Goal: Information Seeking & Learning: Learn about a topic

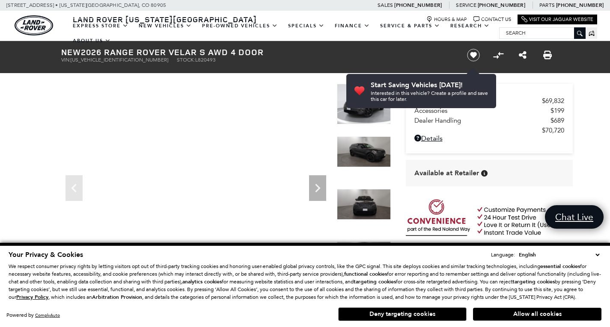
click at [547, 317] on button "Allow all cookies" at bounding box center [537, 314] width 128 height 13
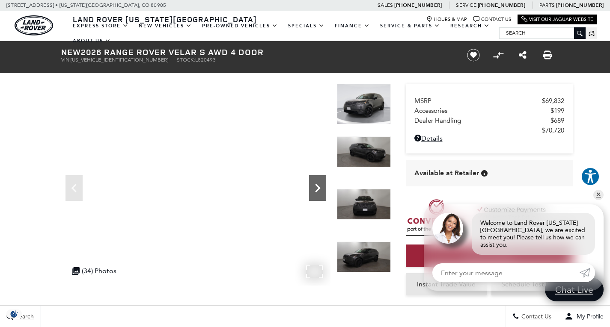
click at [317, 190] on icon "Next" at bounding box center [317, 188] width 17 height 17
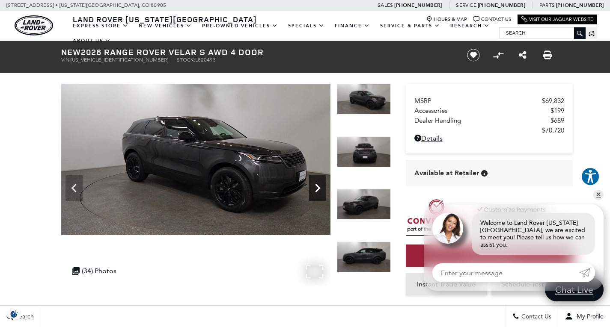
click at [317, 189] on icon "Next" at bounding box center [317, 188] width 17 height 17
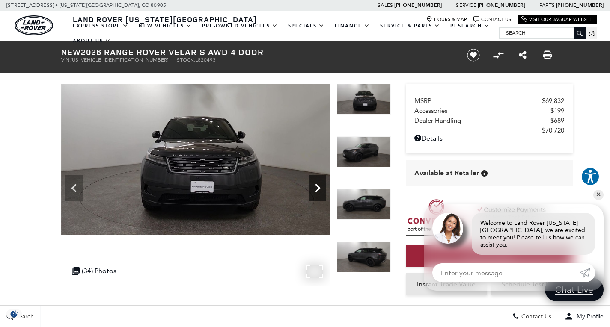
click at [317, 189] on icon "Next" at bounding box center [317, 188] width 17 height 17
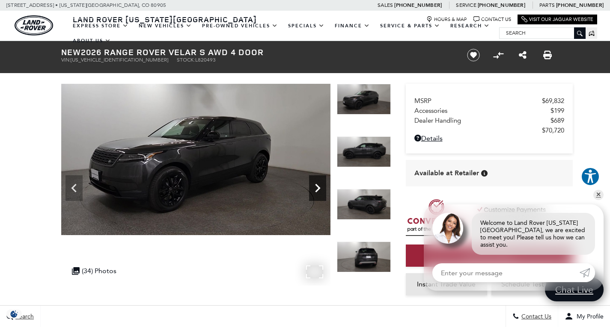
click at [317, 189] on icon "Next" at bounding box center [317, 188] width 17 height 17
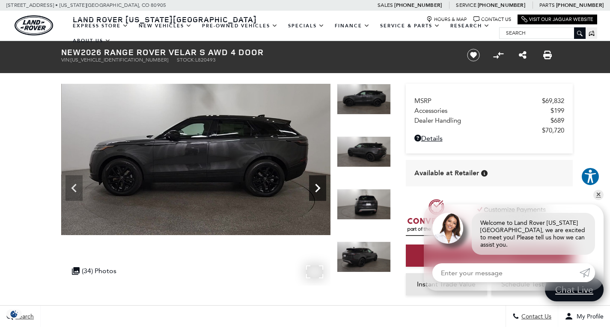
click at [317, 188] on icon "Next" at bounding box center [317, 188] width 17 height 17
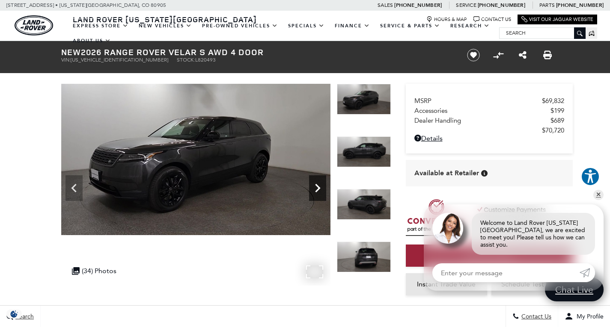
click at [317, 188] on icon "Next" at bounding box center [317, 188] width 17 height 17
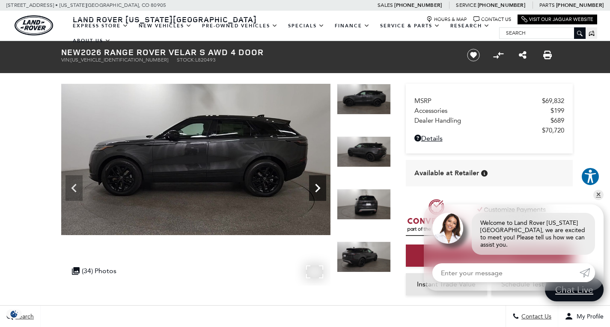
click at [317, 188] on icon "Next" at bounding box center [317, 188] width 17 height 17
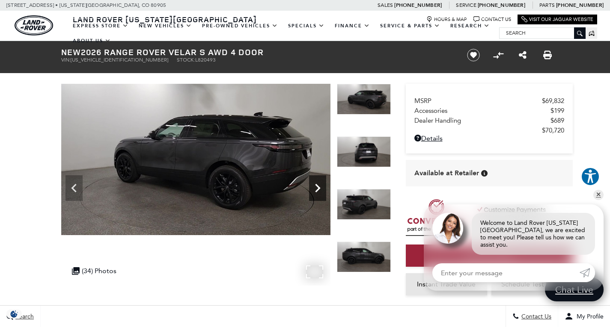
click at [317, 188] on icon "Next" at bounding box center [317, 188] width 17 height 17
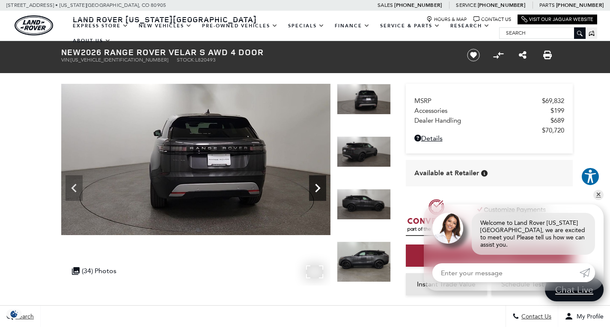
click at [317, 188] on icon "Next" at bounding box center [317, 188] width 17 height 17
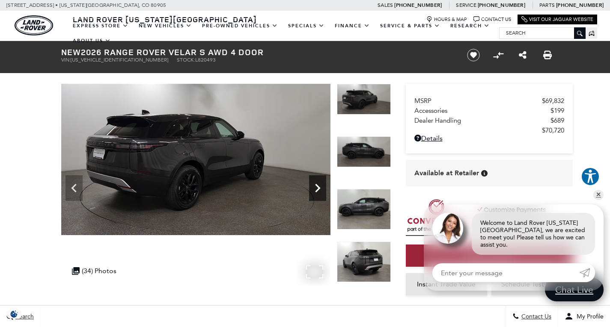
click at [317, 188] on icon "Next" at bounding box center [317, 188] width 17 height 17
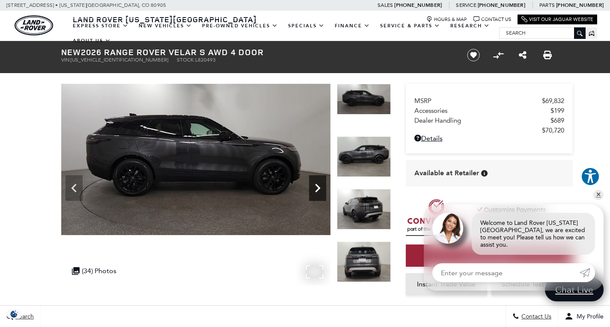
click at [321, 188] on icon "Next" at bounding box center [317, 188] width 17 height 17
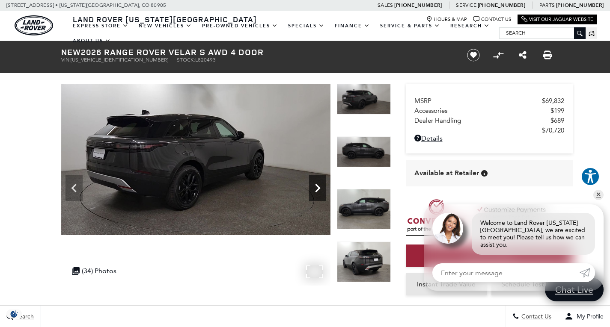
click at [322, 189] on icon "Next" at bounding box center [317, 188] width 17 height 17
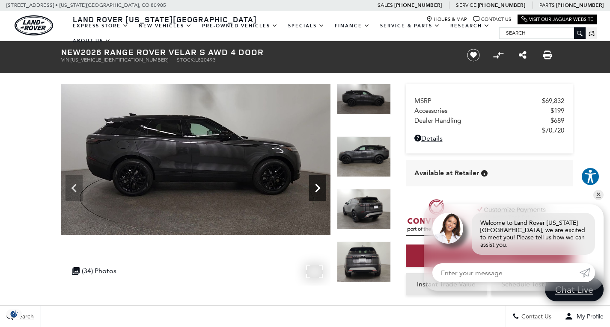
click at [323, 190] on icon "Next" at bounding box center [317, 188] width 17 height 17
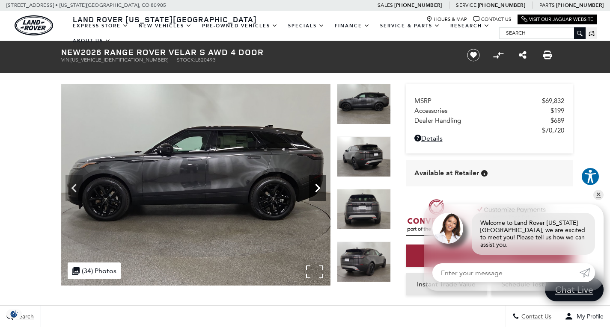
click at [323, 190] on icon "Next" at bounding box center [317, 188] width 17 height 17
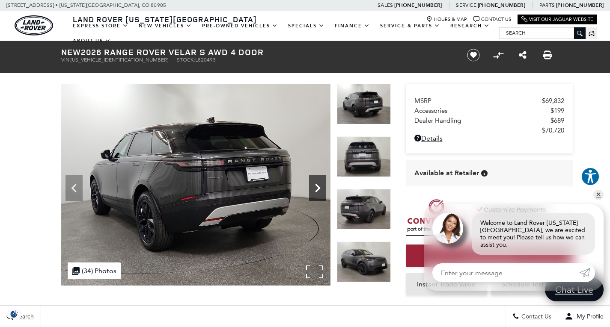
click at [323, 190] on icon "Next" at bounding box center [317, 188] width 17 height 17
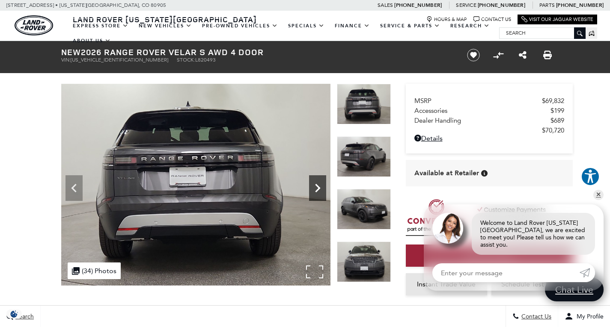
click at [323, 190] on icon "Next" at bounding box center [317, 188] width 17 height 17
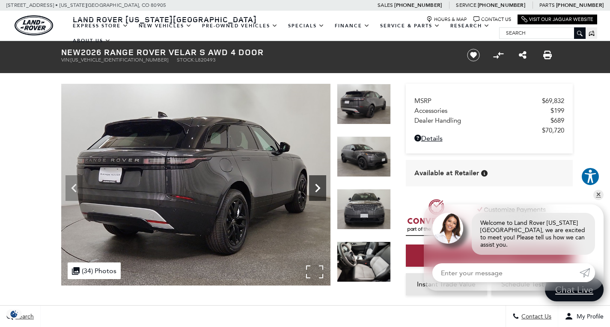
click at [323, 190] on icon "Next" at bounding box center [317, 188] width 17 height 17
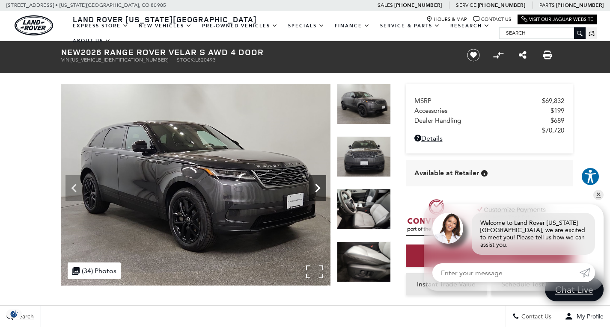
click at [323, 190] on icon "Next" at bounding box center [317, 188] width 17 height 17
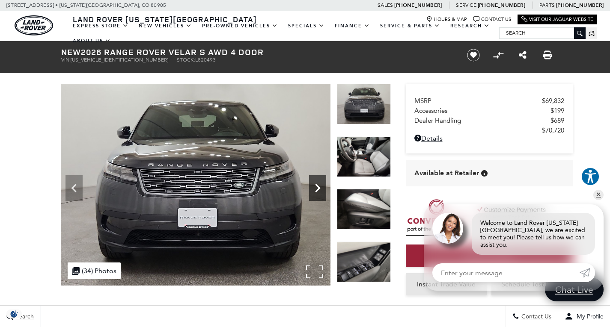
click at [323, 190] on icon "Next" at bounding box center [317, 188] width 17 height 17
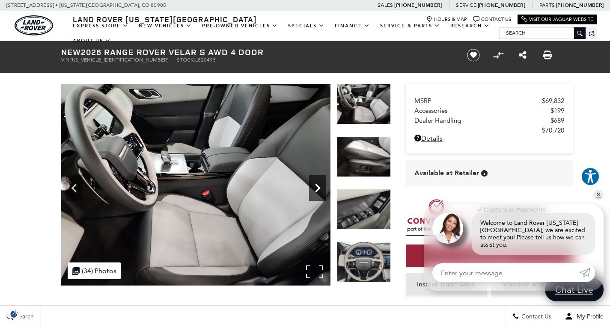
click at [323, 190] on icon "Next" at bounding box center [317, 188] width 17 height 17
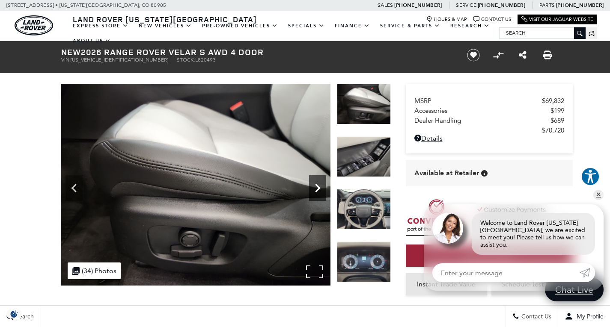
click at [323, 190] on icon "Next" at bounding box center [317, 188] width 17 height 17
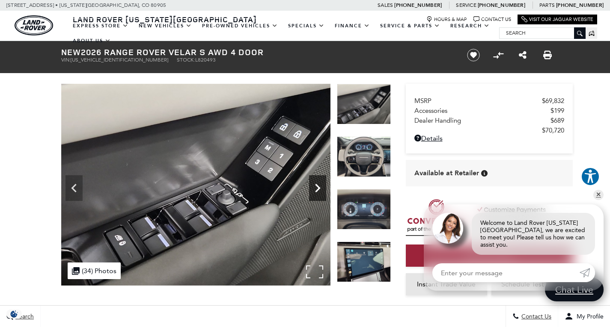
click at [323, 190] on icon "Next" at bounding box center [317, 188] width 17 height 17
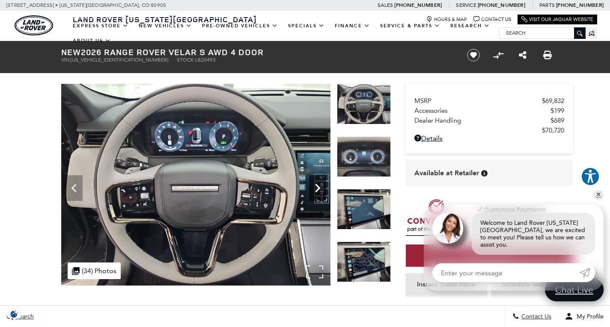
click at [323, 190] on icon "Next" at bounding box center [317, 188] width 17 height 17
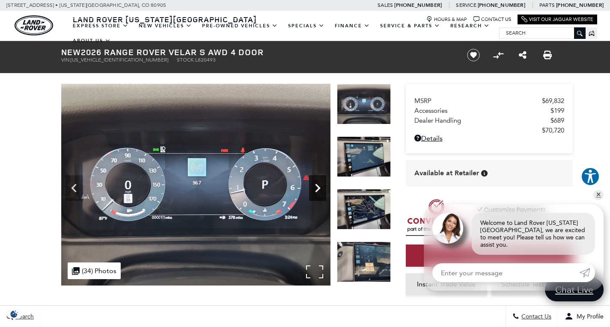
click at [323, 190] on icon "Next" at bounding box center [317, 188] width 17 height 17
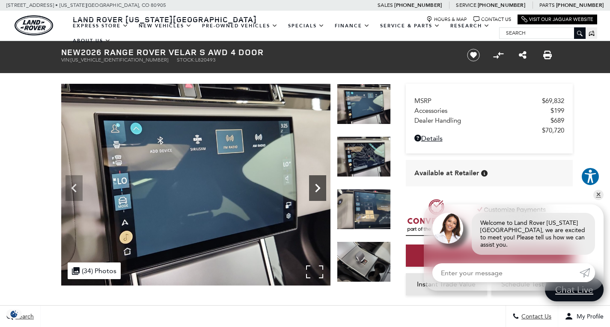
click at [323, 190] on icon "Next" at bounding box center [317, 188] width 17 height 17
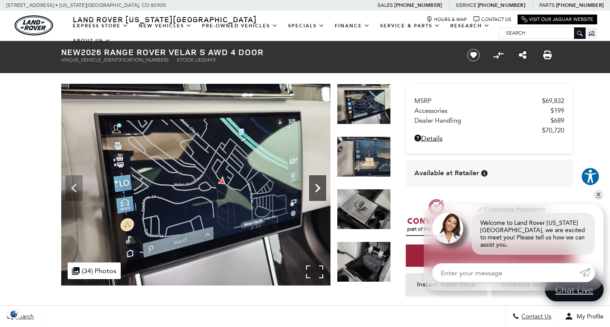
click at [323, 190] on icon "Next" at bounding box center [317, 188] width 17 height 17
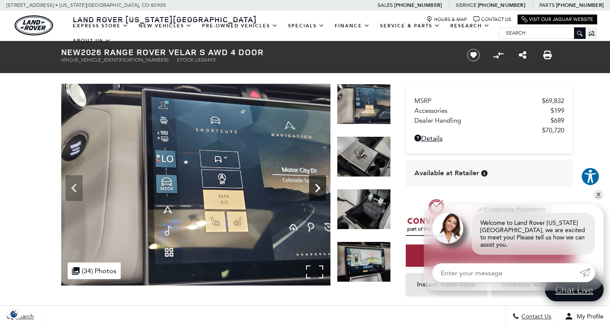
click at [323, 190] on icon "Next" at bounding box center [317, 188] width 17 height 17
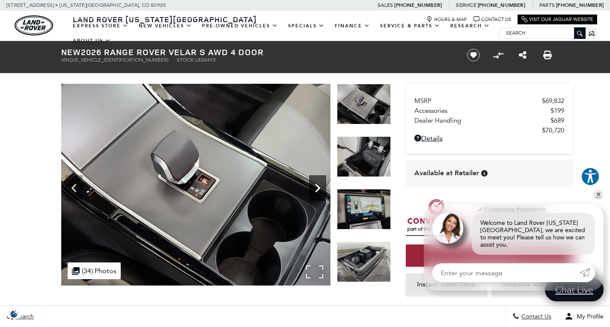
click at [319, 190] on icon "Next" at bounding box center [317, 188] width 17 height 17
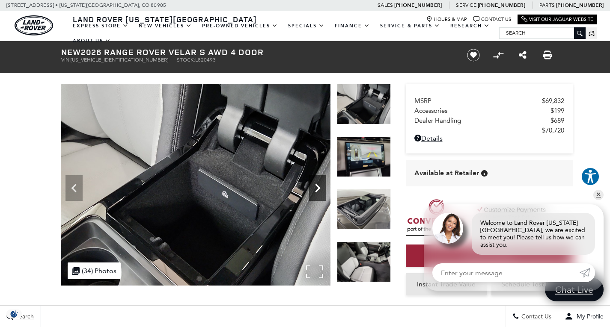
click at [322, 195] on icon "Next" at bounding box center [317, 188] width 17 height 17
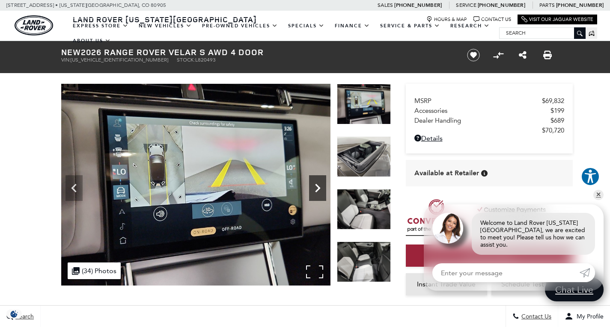
click at [322, 195] on icon "Next" at bounding box center [317, 188] width 17 height 17
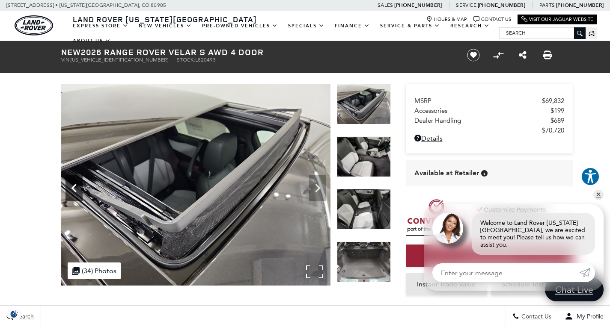
click at [77, 189] on icon "Previous" at bounding box center [73, 188] width 17 height 17
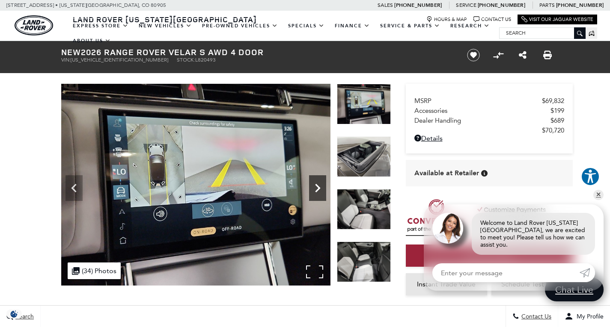
click at [320, 187] on icon "Next" at bounding box center [317, 188] width 17 height 17
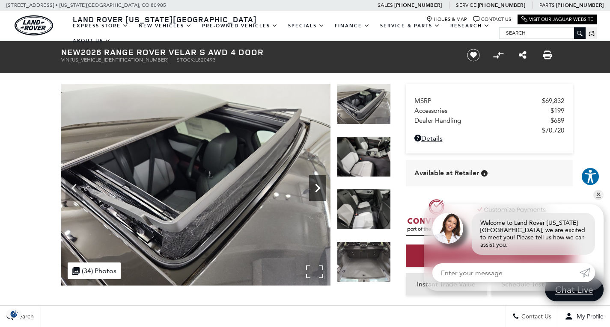
click at [320, 187] on icon "Next" at bounding box center [317, 188] width 17 height 17
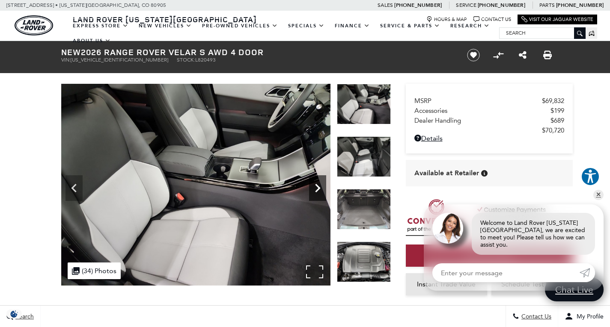
click at [320, 187] on icon "Next" at bounding box center [317, 188] width 17 height 17
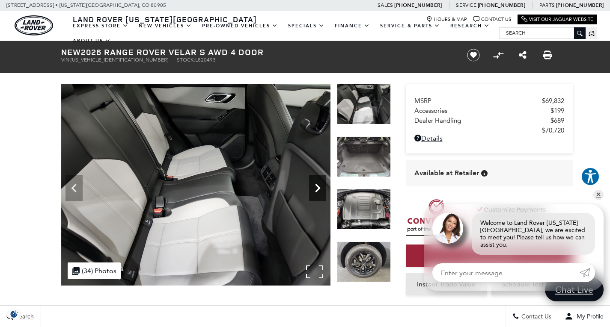
click at [320, 187] on icon "Next" at bounding box center [317, 188] width 17 height 17
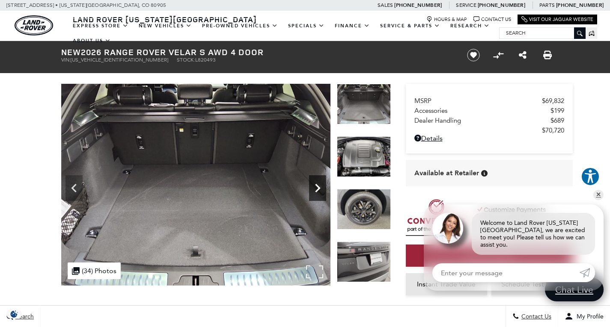
click at [320, 187] on icon "Next" at bounding box center [317, 188] width 17 height 17
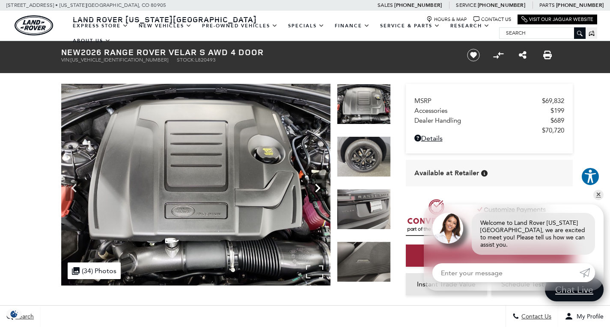
click at [320, 187] on icon "Next" at bounding box center [317, 188] width 17 height 17
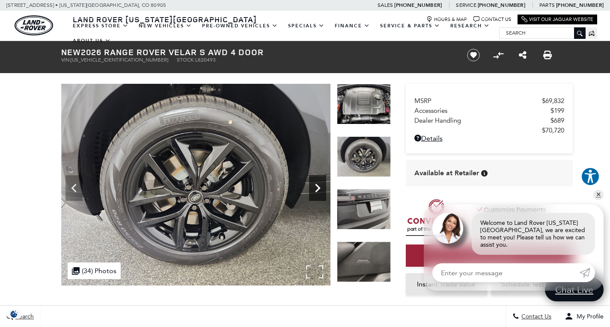
click at [320, 187] on icon "Next" at bounding box center [317, 188] width 17 height 17
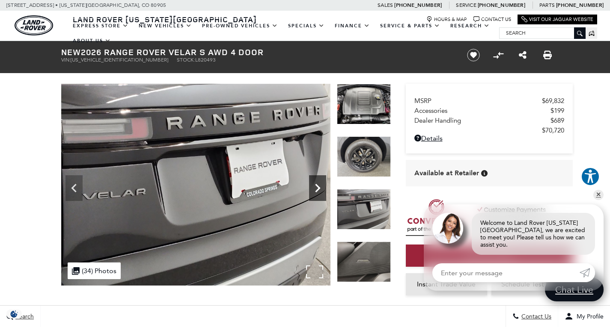
click at [320, 187] on icon "Next" at bounding box center [317, 188] width 17 height 17
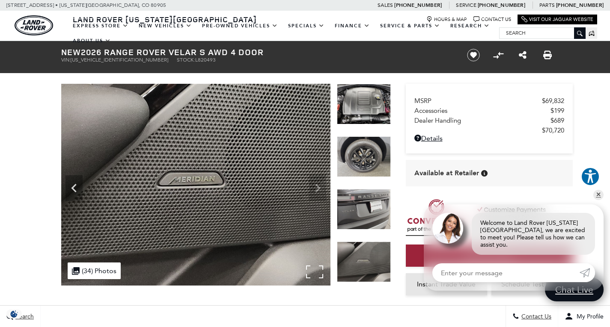
click at [320, 187] on img at bounding box center [195, 185] width 269 height 202
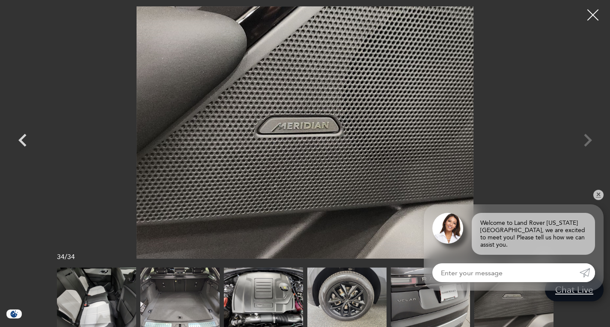
click at [592, 16] on div at bounding box center [592, 15] width 23 height 23
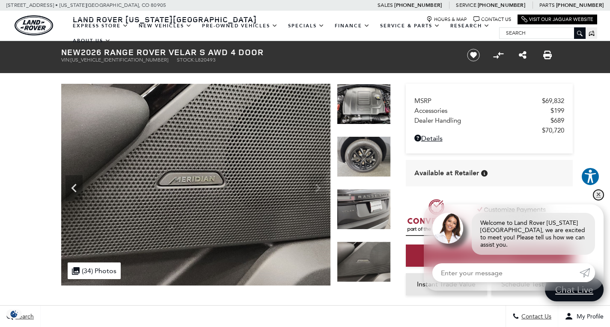
click at [599, 200] on link "✕" at bounding box center [598, 195] width 10 height 10
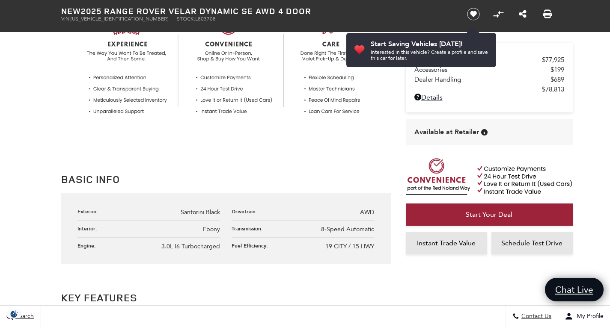
scroll to position [342, 0]
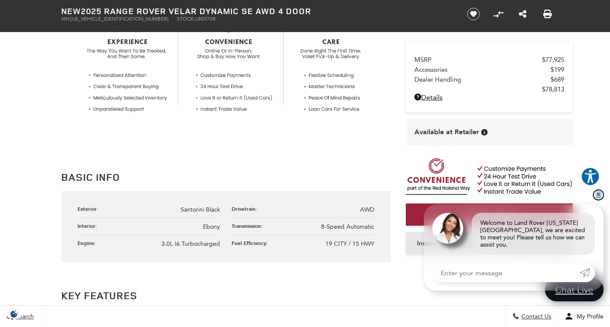
click at [598, 200] on link "✕" at bounding box center [598, 195] width 10 height 10
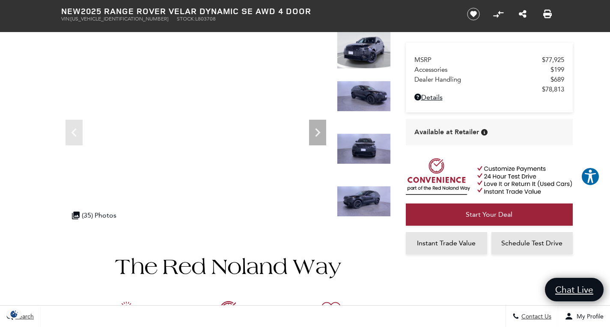
scroll to position [0, 0]
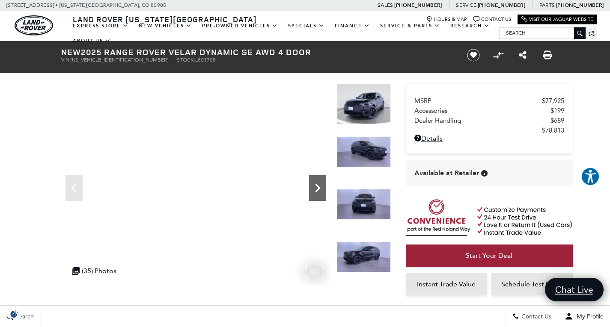
click at [316, 187] on icon "Next" at bounding box center [317, 188] width 17 height 17
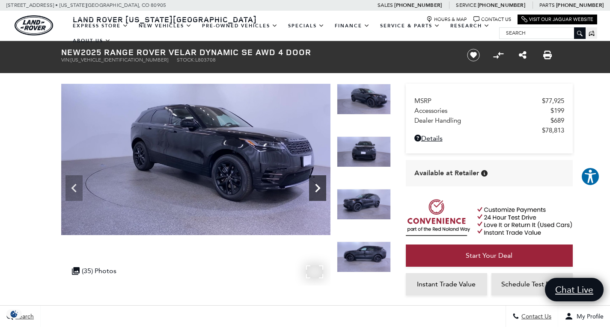
click at [316, 187] on icon "Next" at bounding box center [317, 188] width 17 height 17
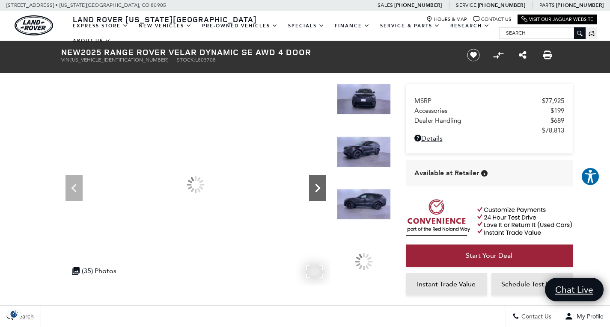
click at [316, 187] on icon "Next" at bounding box center [317, 188] width 17 height 17
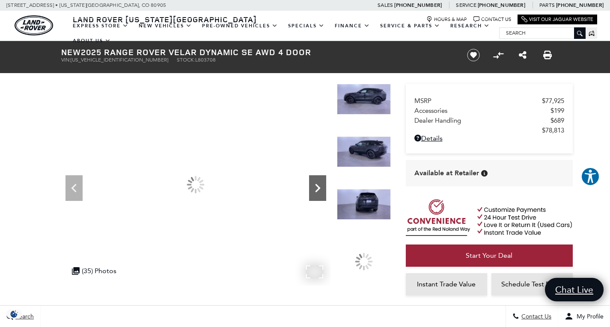
click at [316, 187] on icon "Next" at bounding box center [317, 188] width 17 height 17
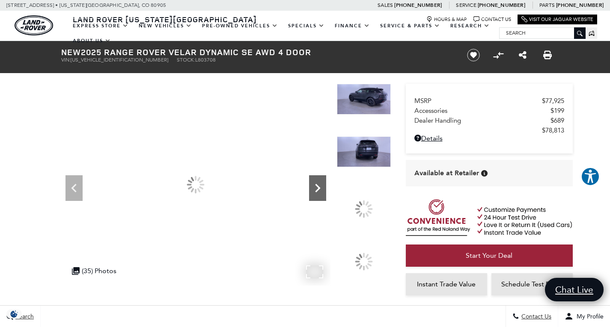
click at [316, 187] on icon "Next" at bounding box center [317, 188] width 17 height 17
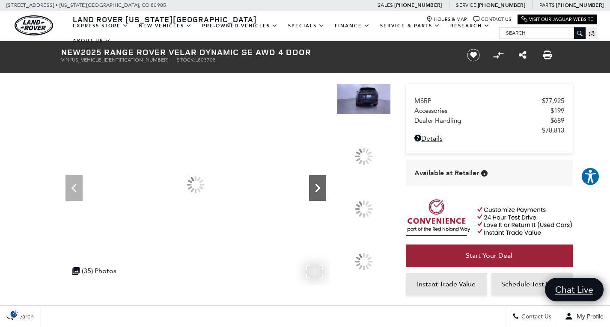
click at [317, 187] on icon "Next" at bounding box center [317, 188] width 17 height 17
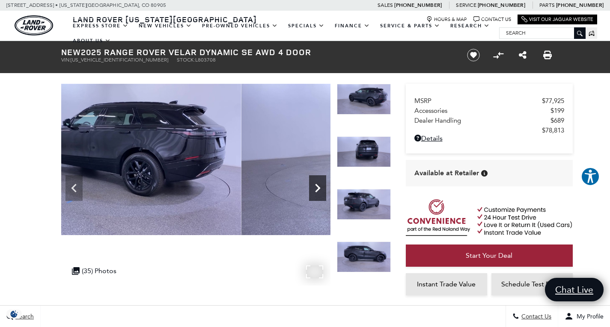
click at [318, 187] on icon "Next" at bounding box center [317, 188] width 5 height 9
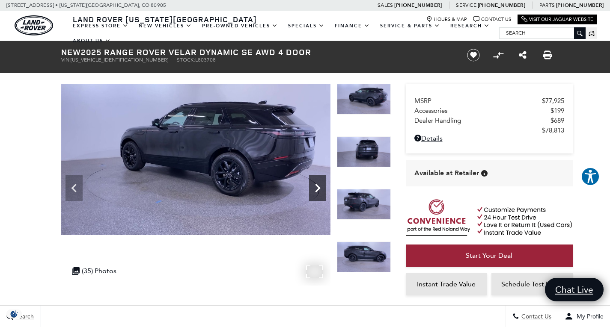
click at [318, 187] on icon "Next" at bounding box center [317, 188] width 5 height 9
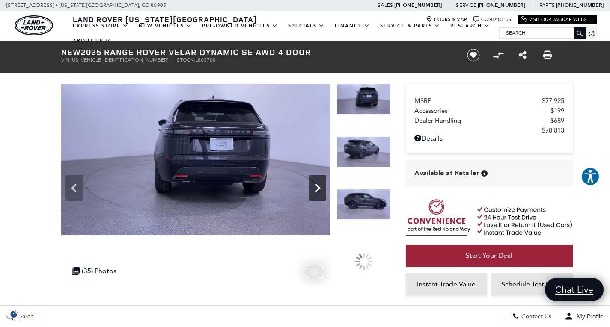
click at [318, 187] on icon "Next" at bounding box center [317, 188] width 5 height 9
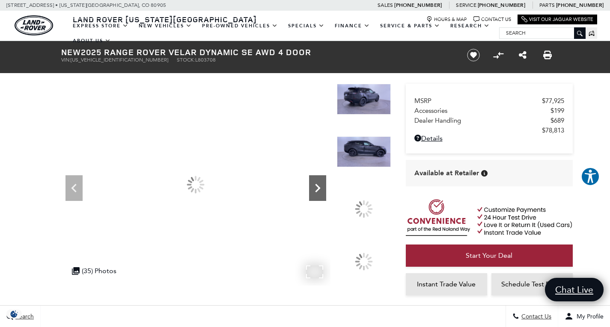
click at [318, 187] on icon "Next" at bounding box center [317, 188] width 5 height 9
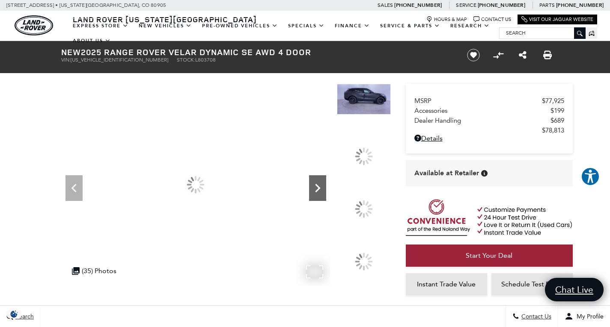
click at [318, 187] on icon "Next" at bounding box center [317, 188] width 5 height 9
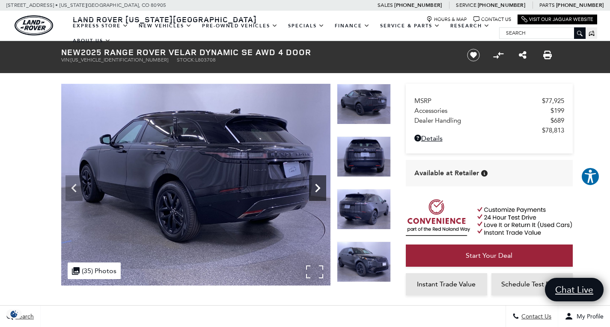
click at [318, 187] on icon "Next" at bounding box center [317, 188] width 5 height 9
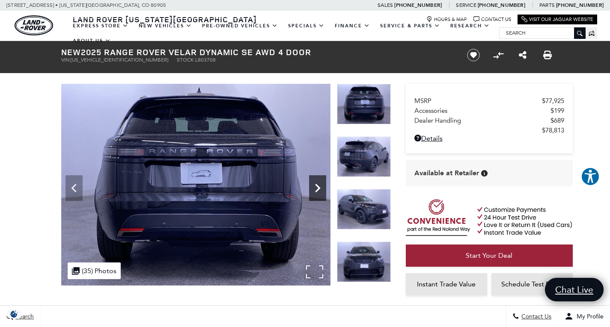
click at [318, 187] on icon "Next" at bounding box center [317, 188] width 5 height 9
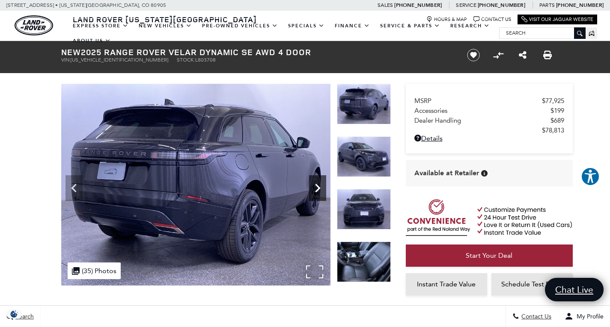
click at [318, 187] on icon "Next" at bounding box center [317, 188] width 5 height 9
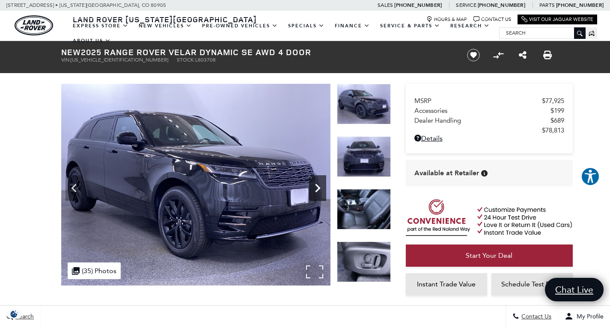
click at [318, 187] on icon "Next" at bounding box center [317, 188] width 5 height 9
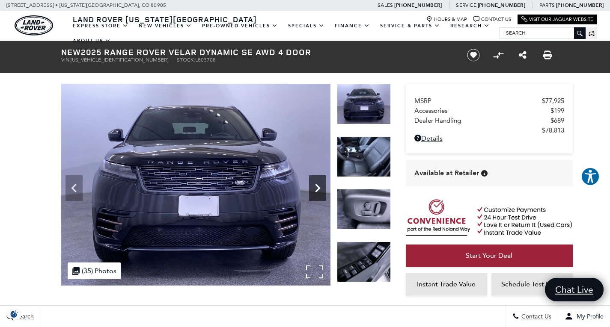
click at [318, 187] on icon "Next" at bounding box center [317, 188] width 5 height 9
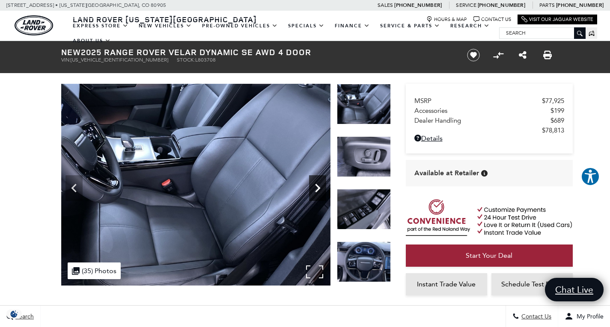
click at [318, 187] on icon "Next" at bounding box center [317, 188] width 5 height 9
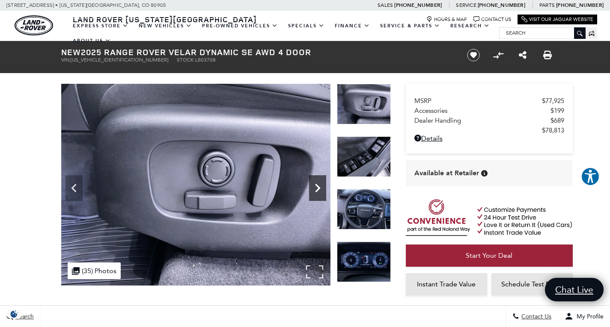
click at [318, 187] on icon "Next" at bounding box center [317, 188] width 5 height 9
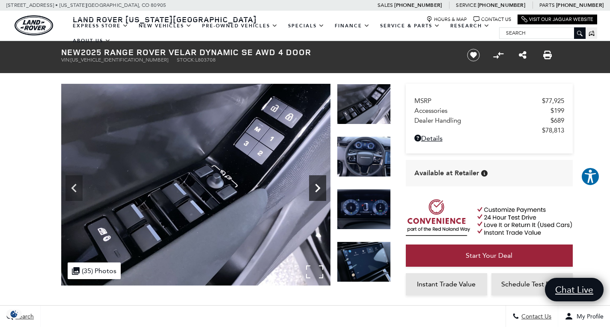
click at [320, 187] on icon "Next" at bounding box center [317, 188] width 17 height 17
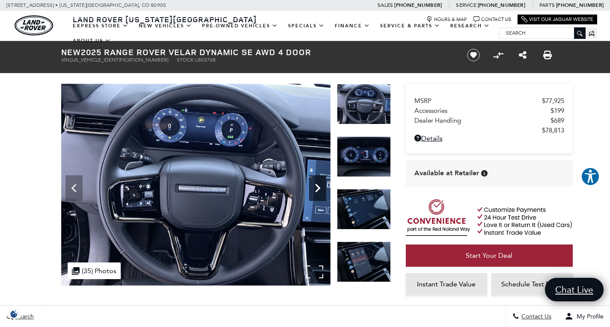
click at [320, 187] on icon "Next" at bounding box center [317, 188] width 17 height 17
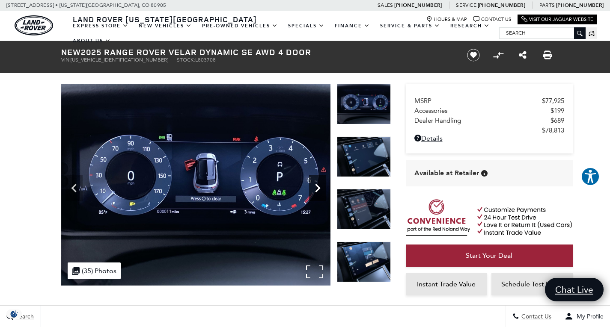
click at [320, 187] on icon "Next" at bounding box center [317, 188] width 17 height 17
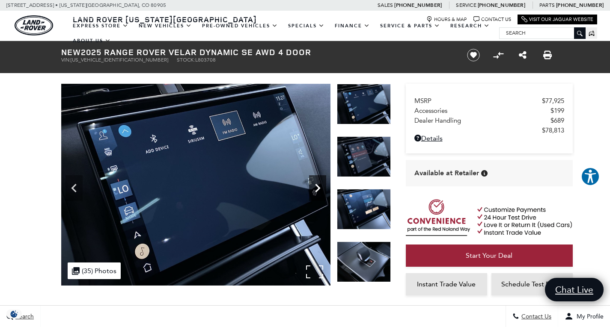
click at [320, 187] on icon "Next" at bounding box center [317, 188] width 17 height 17
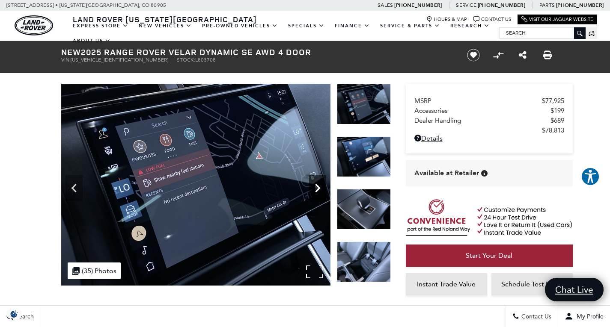
click at [320, 187] on icon "Next" at bounding box center [317, 188] width 17 height 17
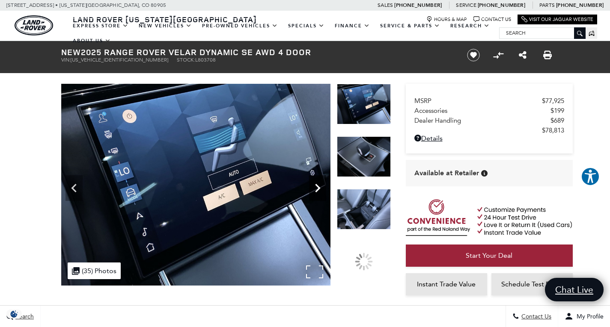
click at [320, 187] on icon "Next" at bounding box center [317, 188] width 17 height 17
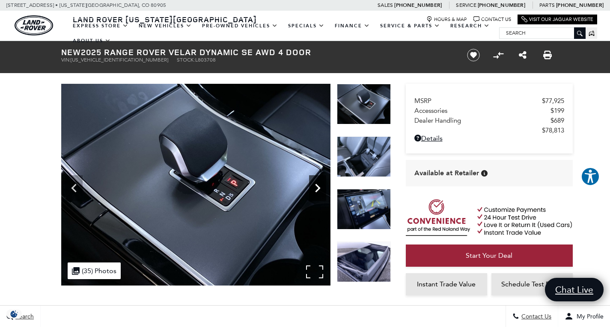
click at [320, 187] on icon "Next" at bounding box center [317, 188] width 17 height 17
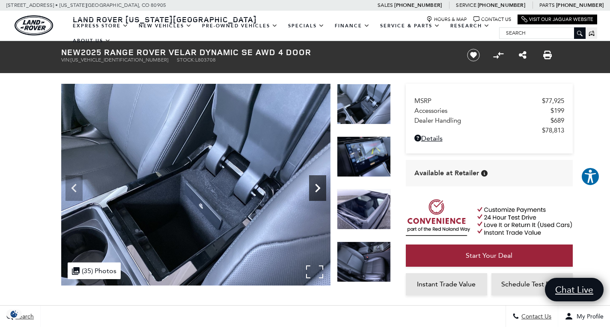
click at [320, 187] on icon "Next" at bounding box center [317, 188] width 17 height 17
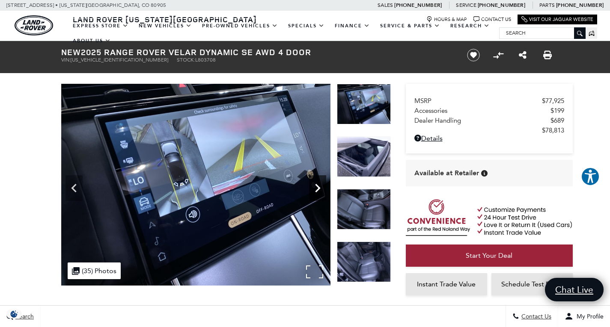
click at [320, 187] on icon "Next" at bounding box center [317, 188] width 17 height 17
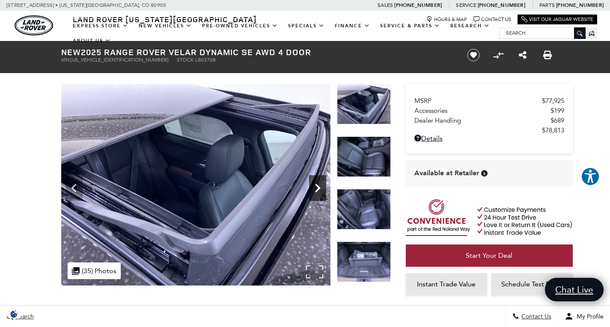
click at [320, 187] on icon "Next" at bounding box center [317, 188] width 17 height 17
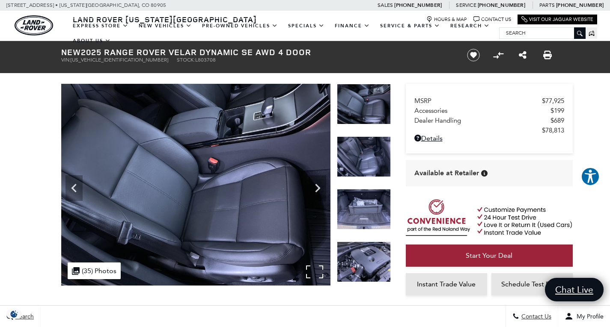
click at [326, 185] on img at bounding box center [195, 185] width 269 height 202
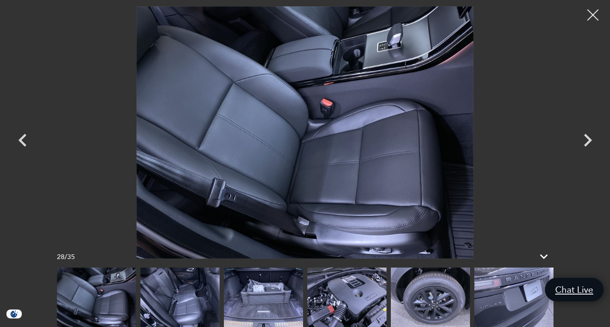
click at [591, 16] on div at bounding box center [592, 15] width 23 height 23
